Goal: Navigation & Orientation: Find specific page/section

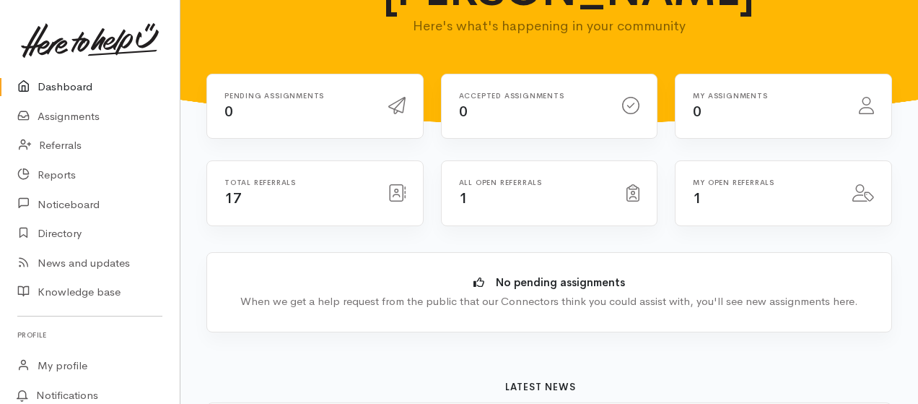
scroll to position [96, 0]
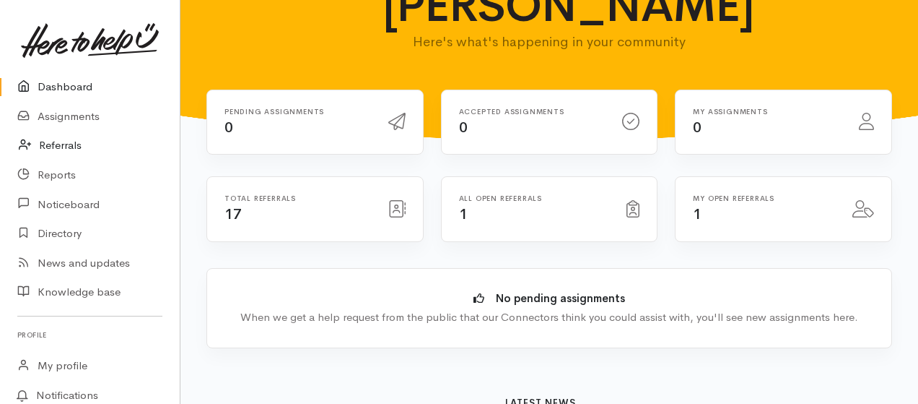
click at [59, 141] on link "Referrals" at bounding box center [90, 146] width 180 height 30
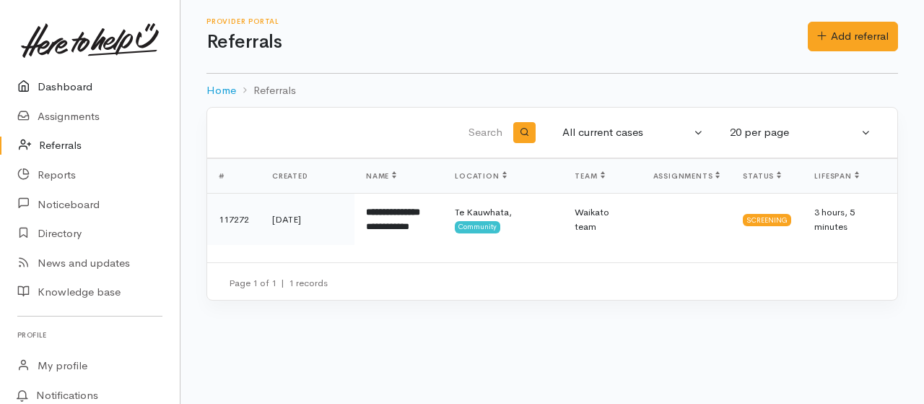
click at [74, 85] on link "Dashboard" at bounding box center [90, 87] width 180 height 30
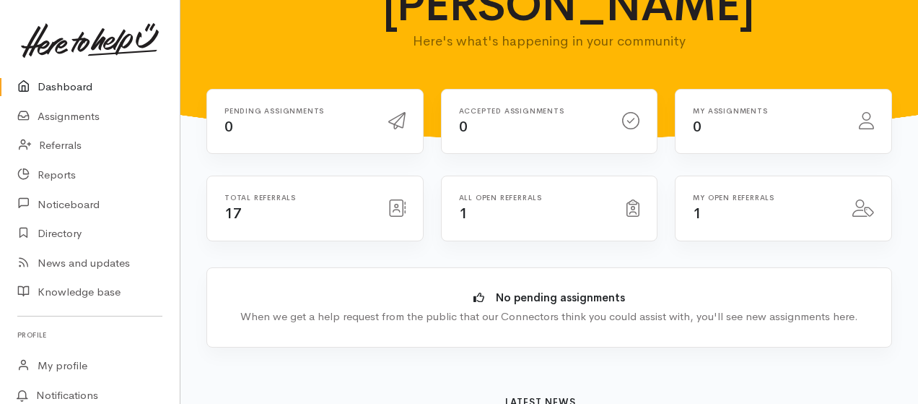
scroll to position [96, 0]
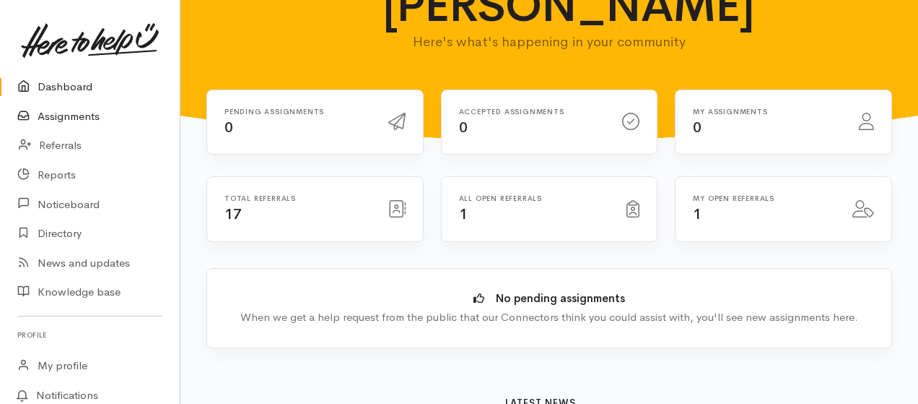
click at [81, 113] on link "Assignments" at bounding box center [90, 117] width 180 height 30
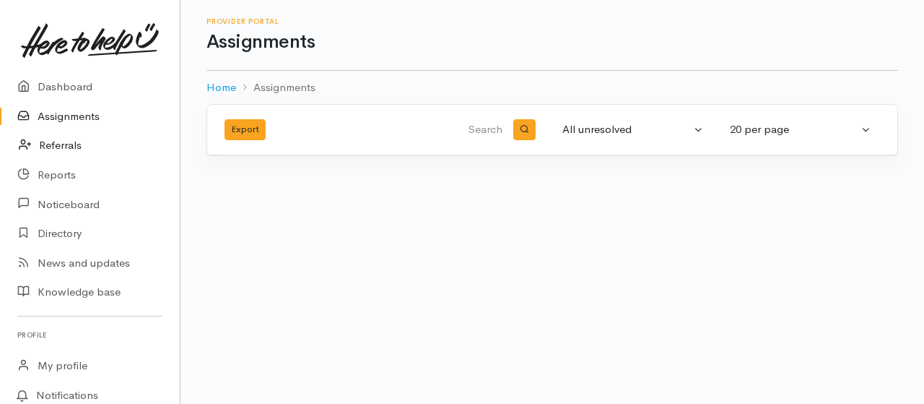
click at [62, 142] on link "Referrals" at bounding box center [90, 146] width 180 height 30
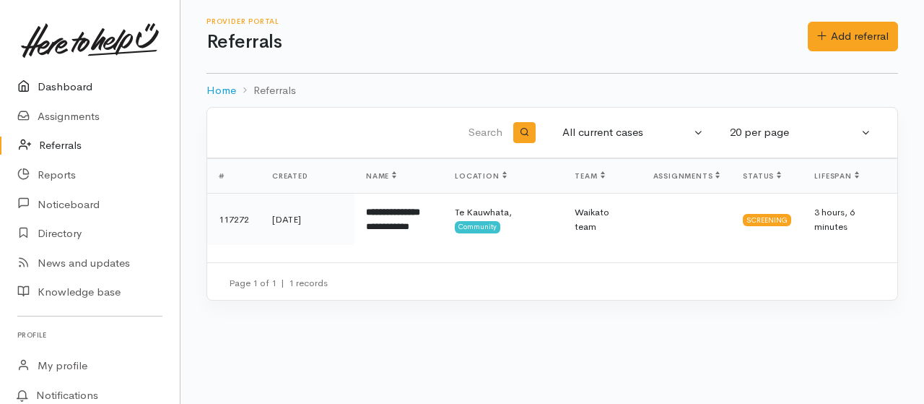
click at [66, 85] on link "Dashboard" at bounding box center [90, 87] width 180 height 30
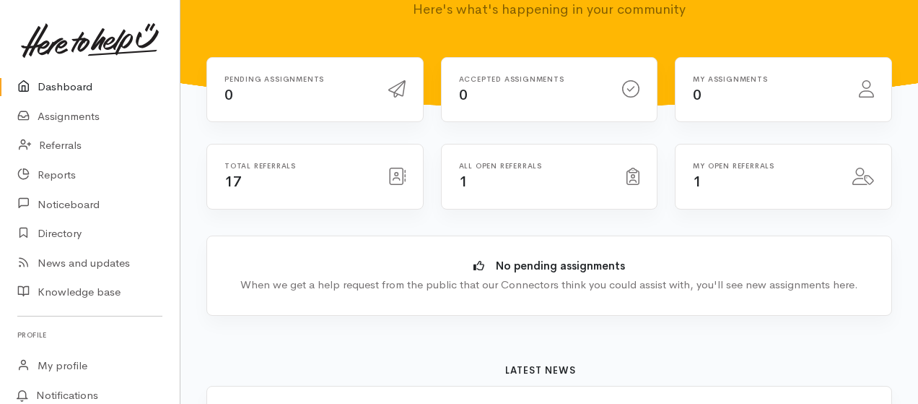
scroll to position [96, 0]
